Goal: Find specific page/section: Find specific page/section

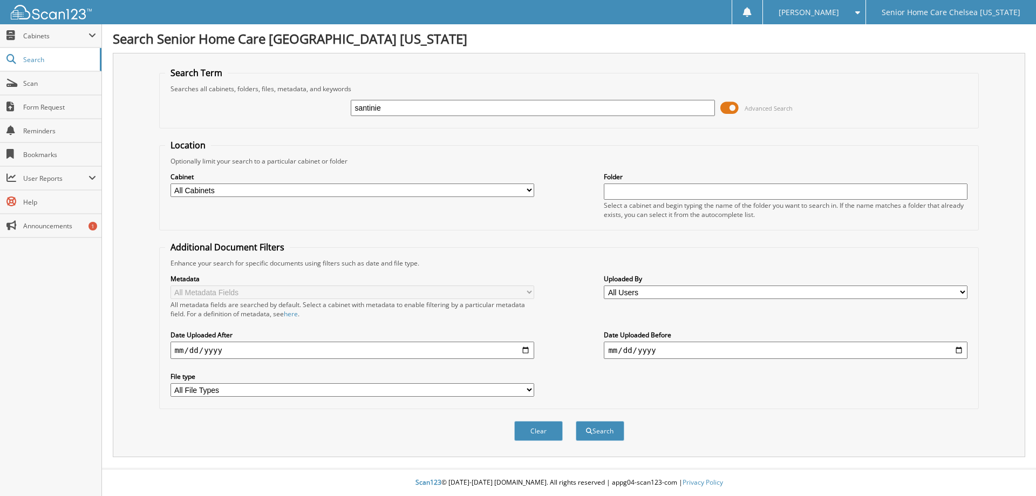
type input "santinie"
click at [576, 421] on button "Search" at bounding box center [600, 431] width 49 height 20
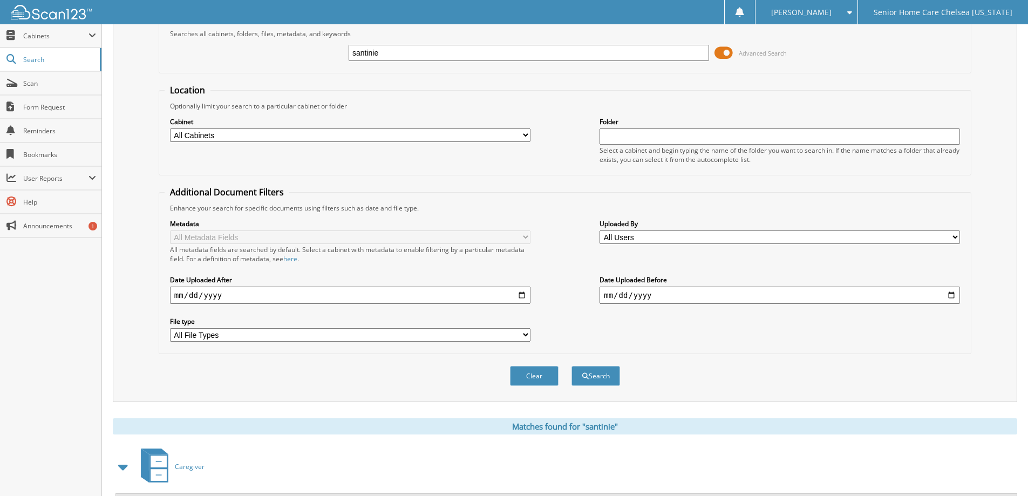
scroll to position [107, 0]
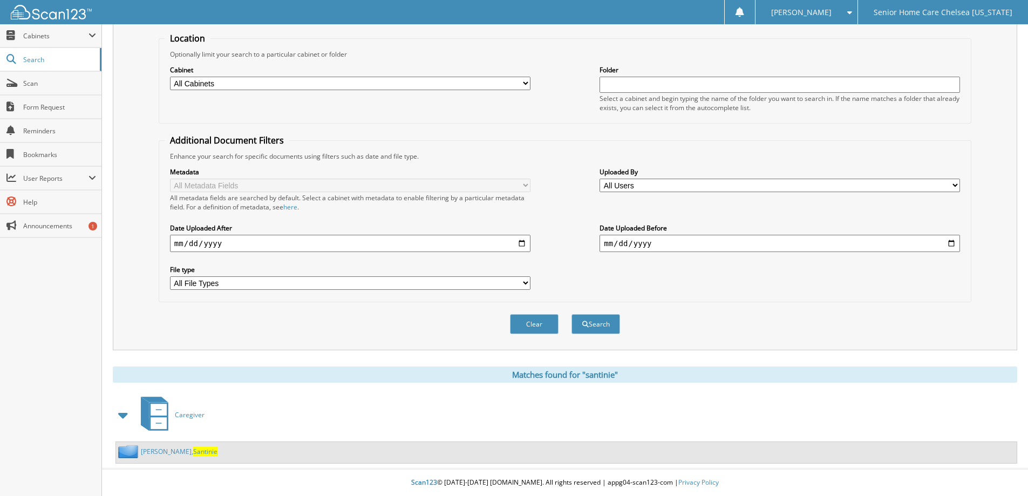
click at [193, 451] on span "Santinie" at bounding box center [205, 451] width 24 height 9
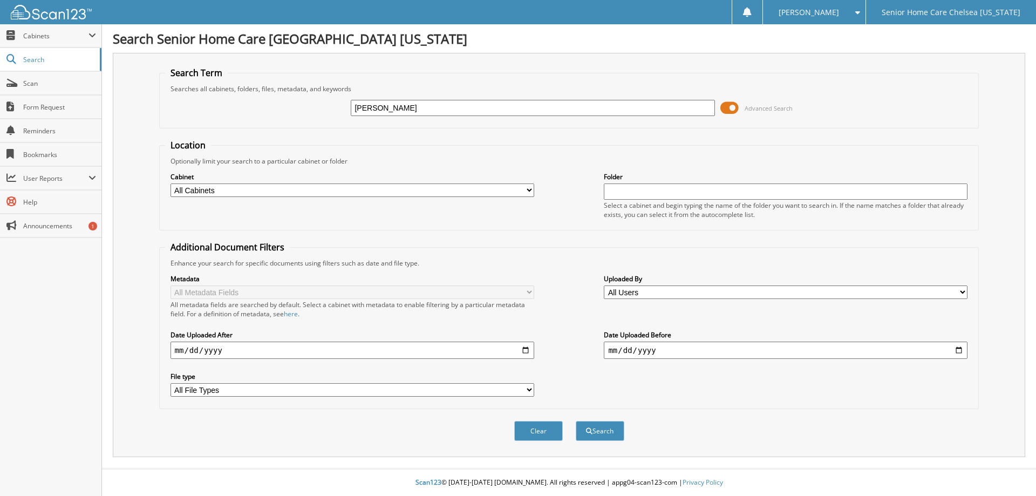
type input "[PERSON_NAME]"
click at [733, 106] on span at bounding box center [729, 108] width 18 height 16
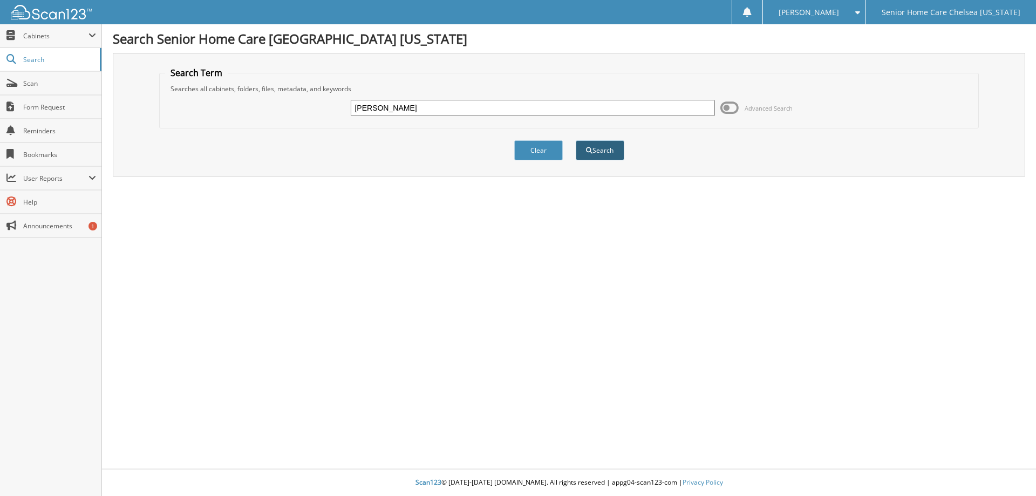
click at [590, 146] on button "Search" at bounding box center [600, 150] width 49 height 20
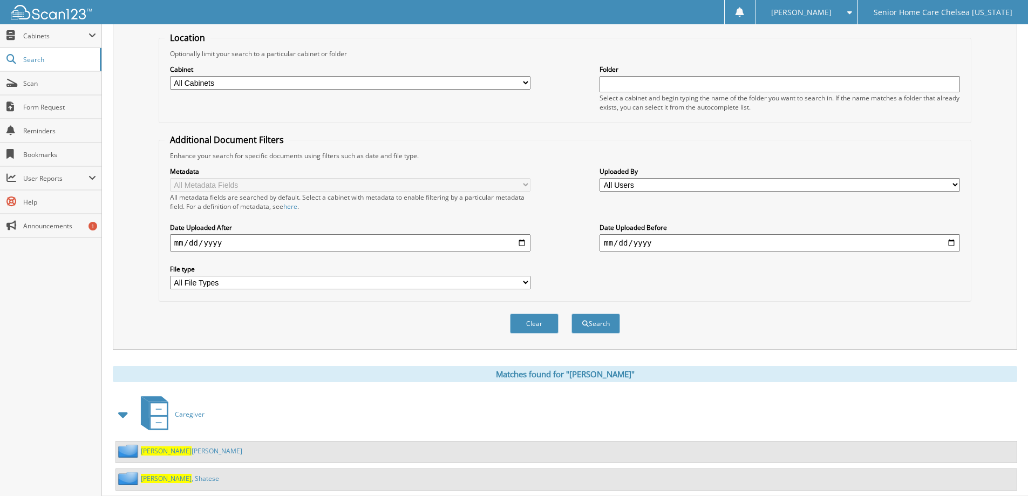
scroll to position [135, 0]
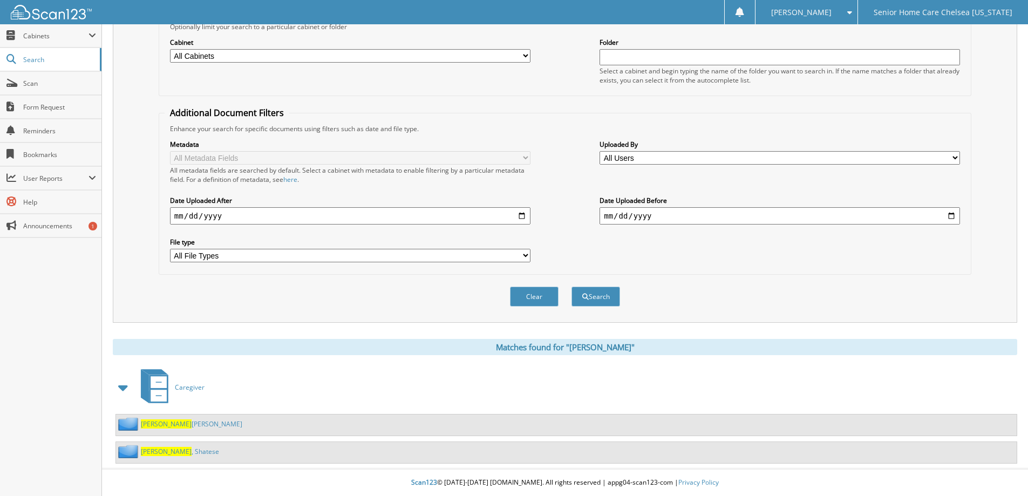
click at [183, 424] on link "[PERSON_NAME] [PERSON_NAME]" at bounding box center [191, 423] width 101 height 9
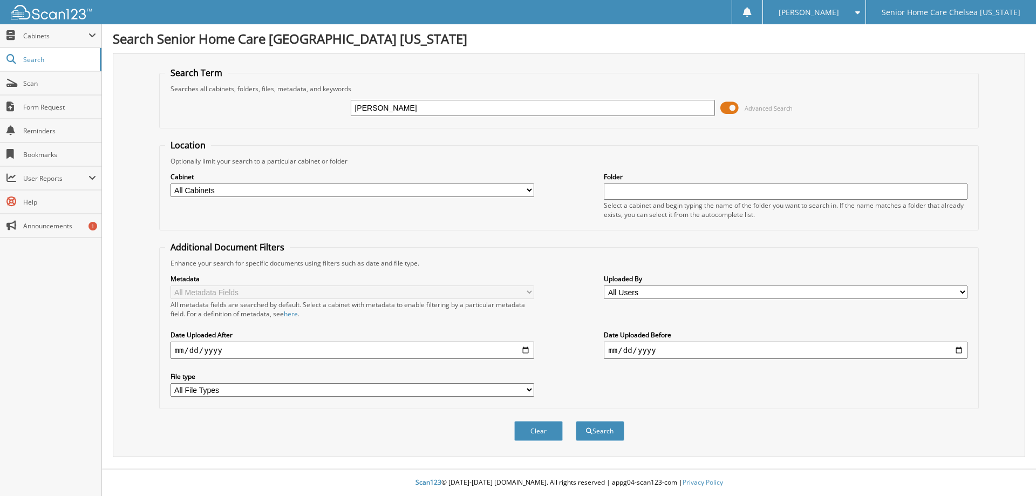
type input "[PERSON_NAME]"
click at [576, 421] on button "Search" at bounding box center [600, 431] width 49 height 20
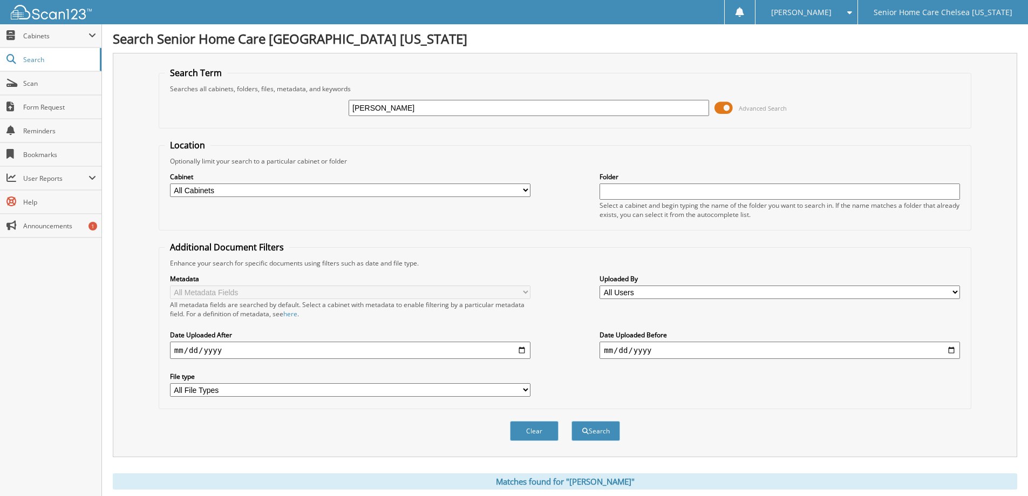
click at [728, 105] on span at bounding box center [723, 108] width 18 height 16
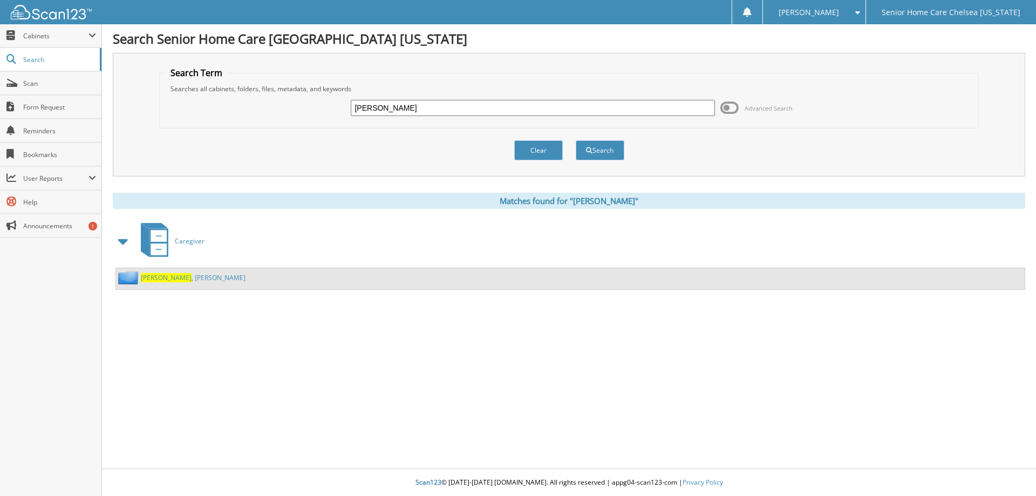
click at [168, 276] on link "Galindo , Heidy" at bounding box center [193, 277] width 105 height 9
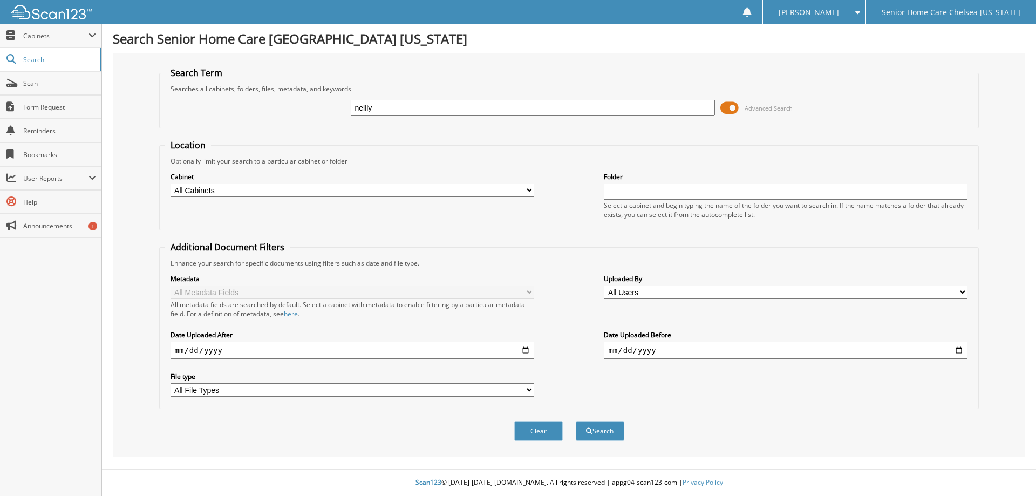
type input "nellly"
click at [576, 421] on button "Search" at bounding box center [600, 431] width 49 height 20
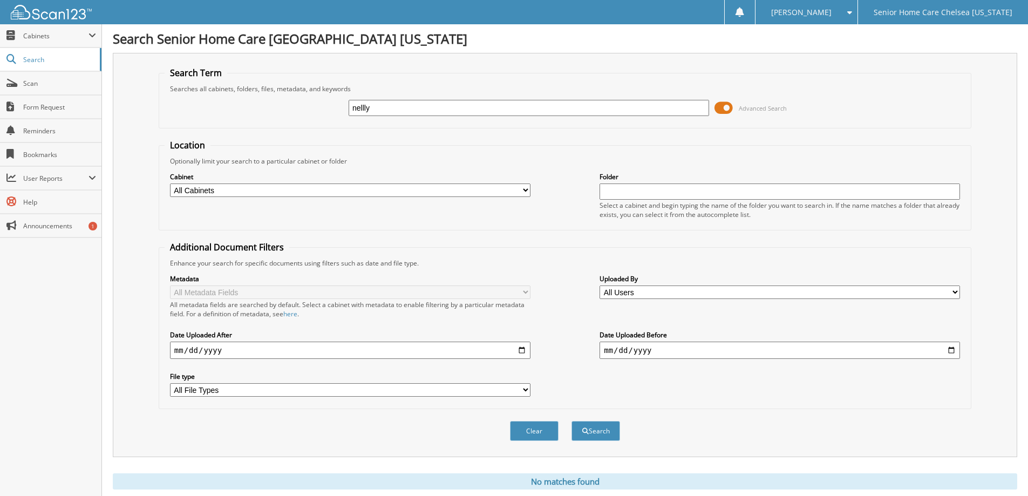
click at [727, 110] on span at bounding box center [723, 108] width 18 height 16
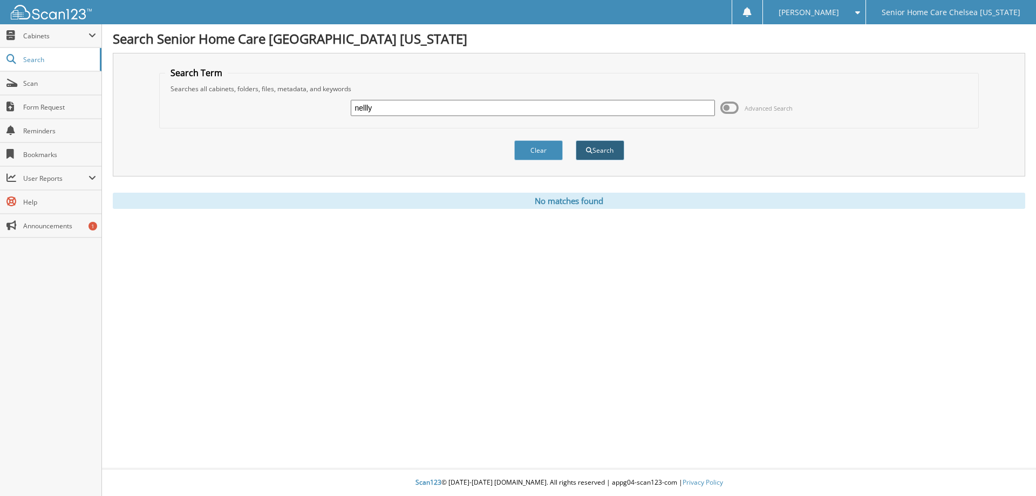
click at [606, 154] on button "Search" at bounding box center [600, 150] width 49 height 20
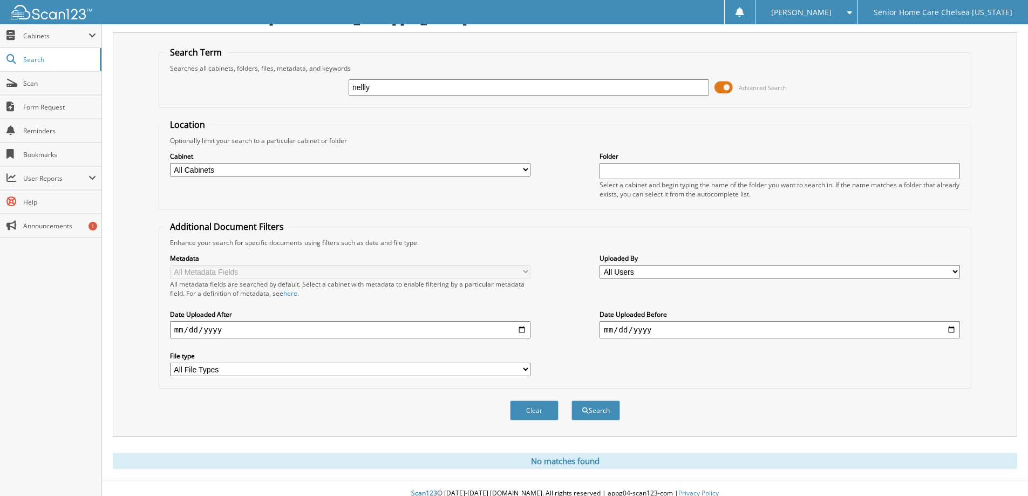
scroll to position [32, 0]
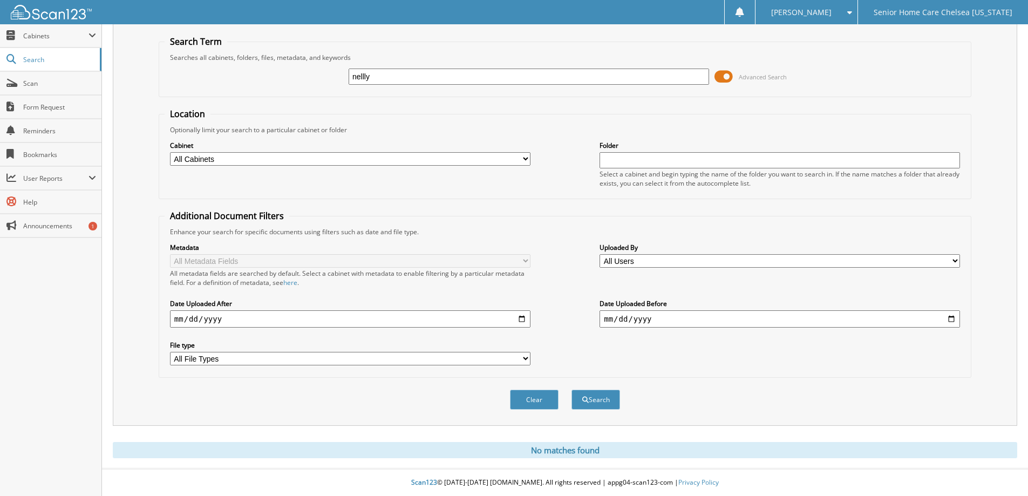
click at [461, 82] on input "nellly" at bounding box center [528, 77] width 360 height 16
type input "n"
type input "alvares"
click at [571, 389] on button "Search" at bounding box center [595, 399] width 49 height 20
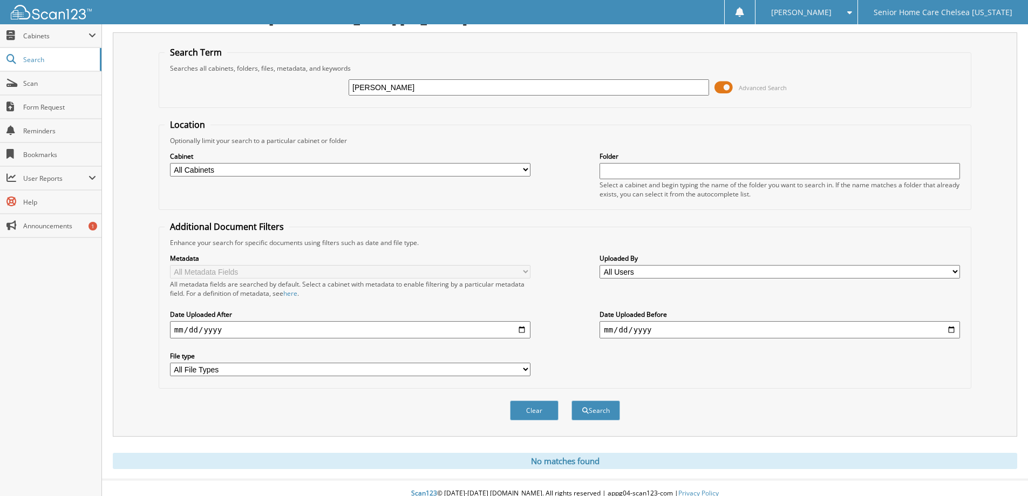
scroll to position [32, 0]
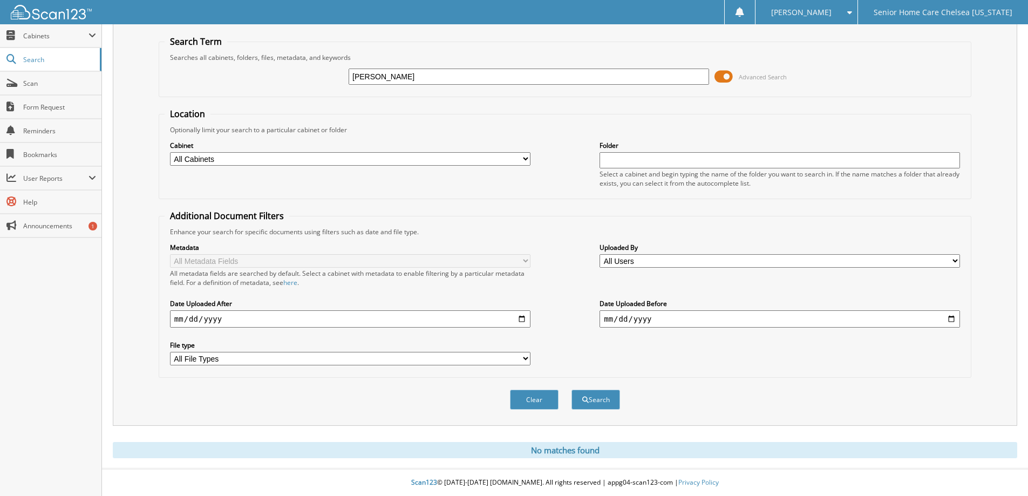
click at [724, 78] on span at bounding box center [723, 77] width 18 height 16
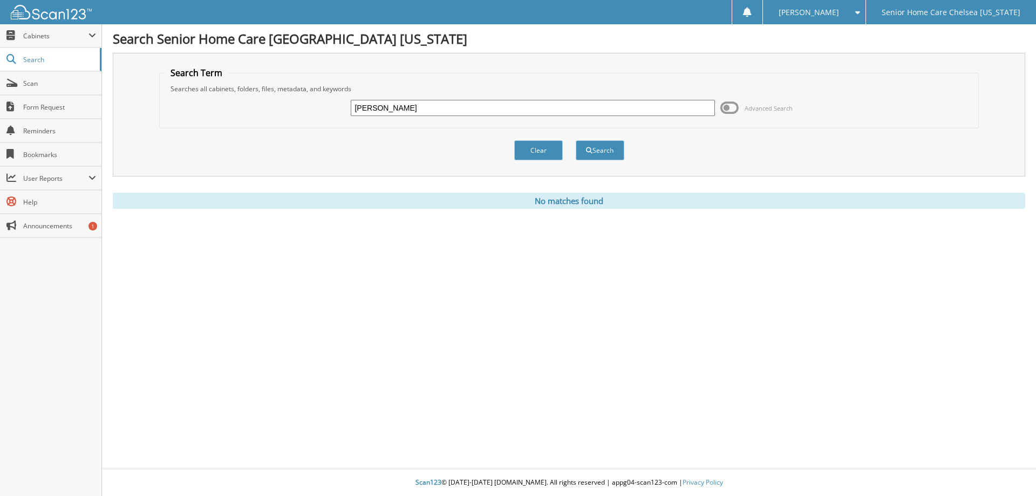
click at [400, 109] on input "alvares" at bounding box center [533, 108] width 364 height 16
type input "a"
type input "[PERSON_NAME]"
click at [595, 147] on button "Search" at bounding box center [600, 150] width 49 height 20
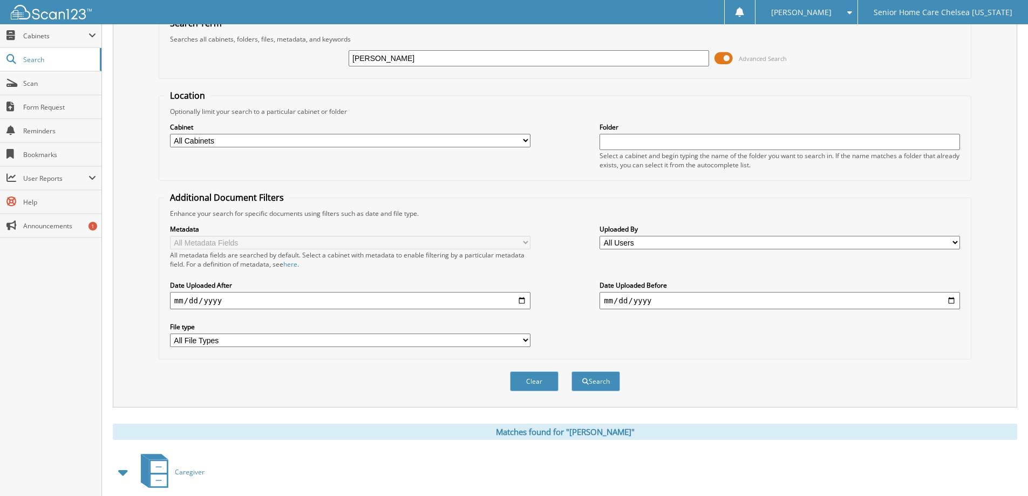
scroll to position [107, 0]
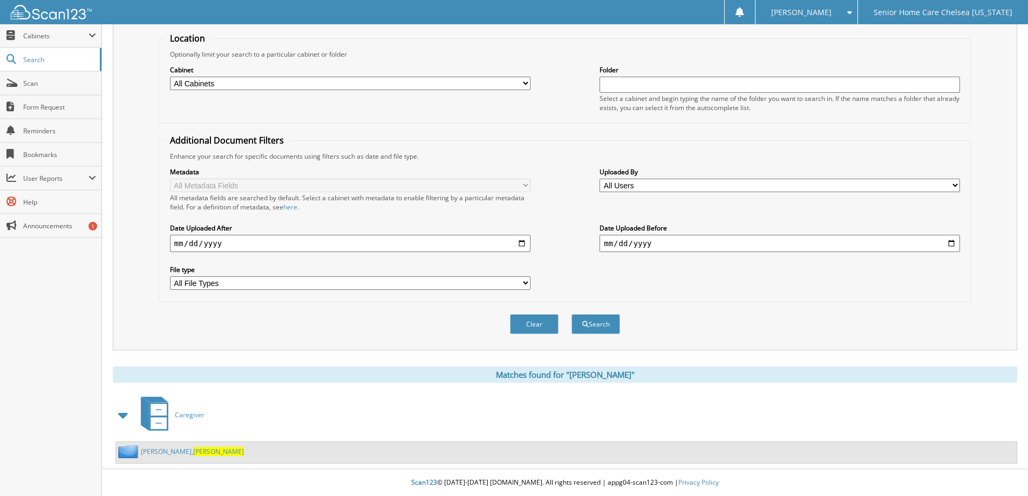
click at [156, 449] on link "alvarez, Nelly" at bounding box center [192, 451] width 103 height 9
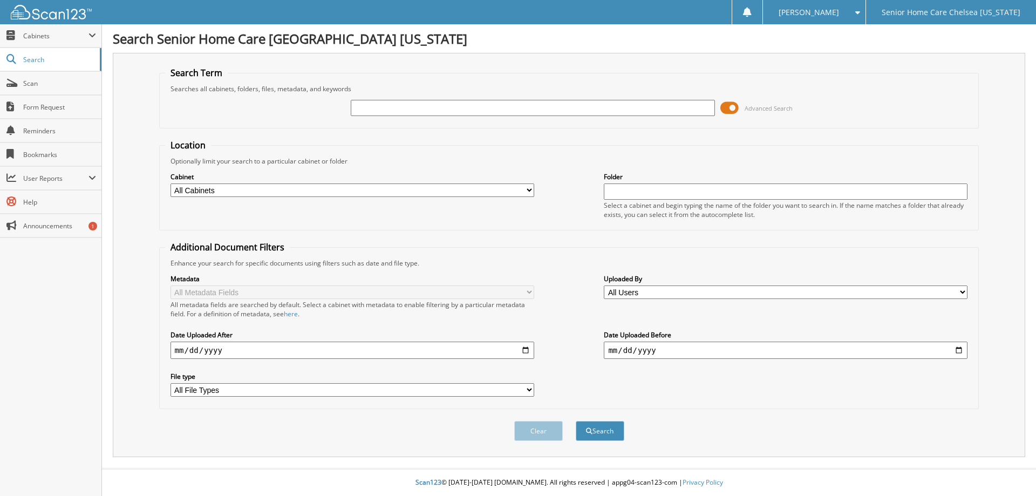
click at [364, 112] on input "text" at bounding box center [533, 108] width 364 height 16
type input "[PERSON_NAME]"
click at [576, 421] on button "Search" at bounding box center [600, 431] width 49 height 20
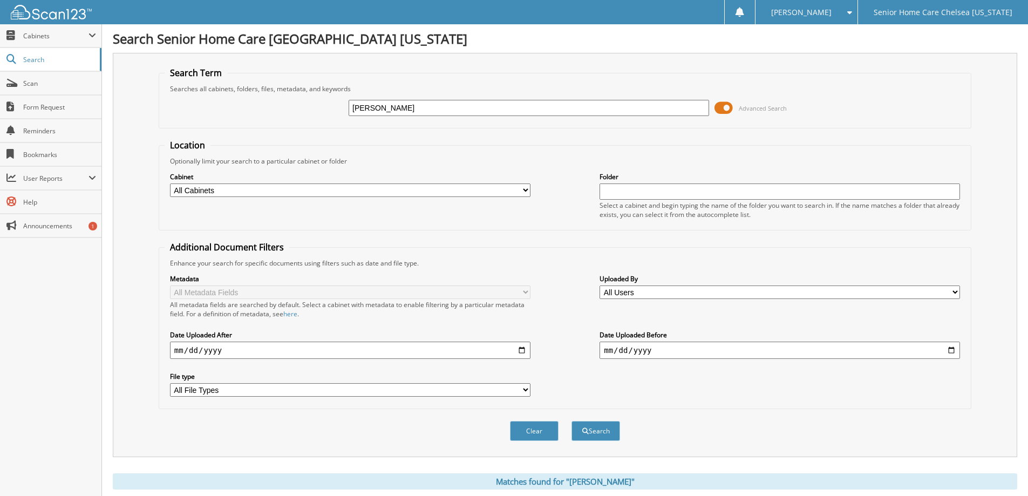
click at [723, 108] on span at bounding box center [723, 108] width 18 height 16
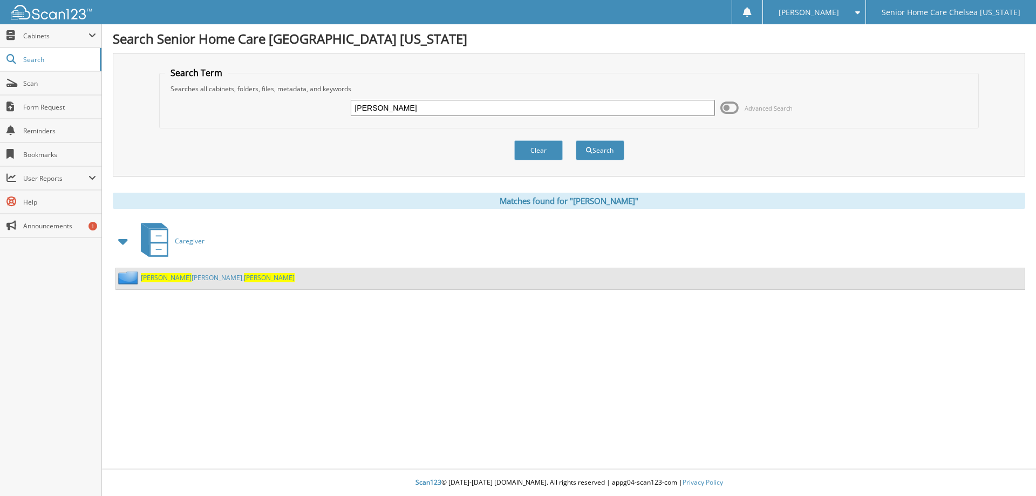
click at [159, 275] on span "Rodriguez" at bounding box center [166, 277] width 51 height 9
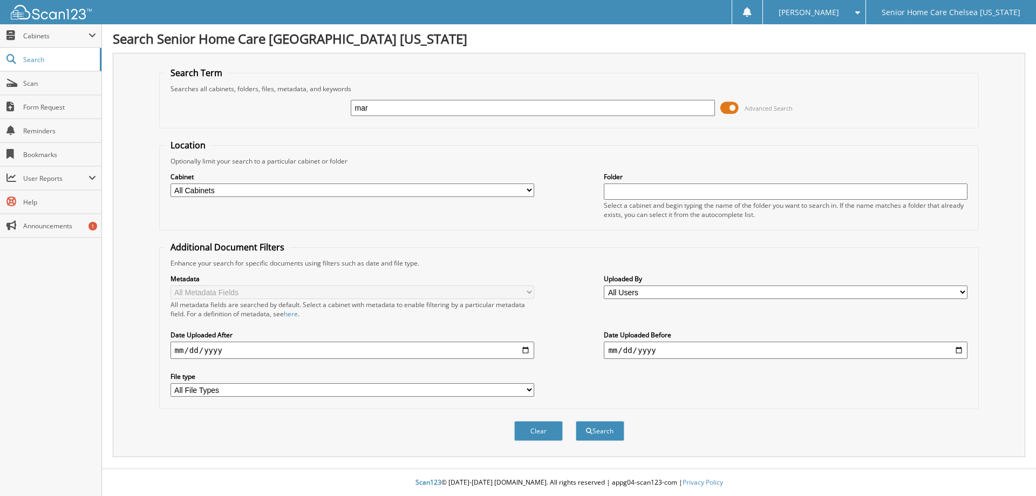
type input "mari"
